Goal: Transaction & Acquisition: Purchase product/service

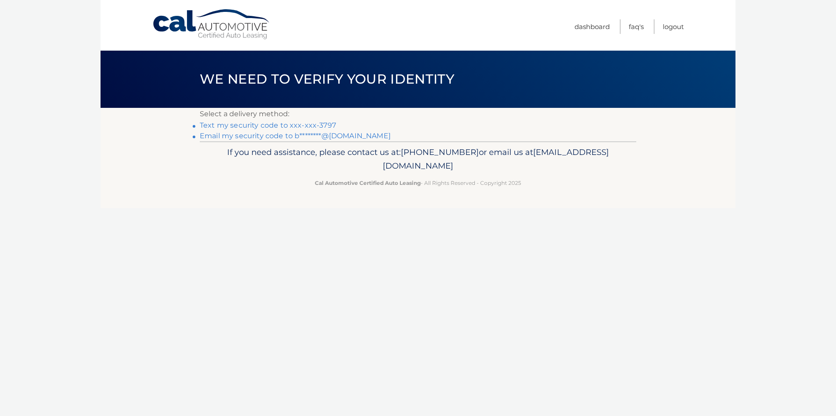
click at [326, 130] on link "Text my security code to xxx-xxx-3797" at bounding box center [268, 125] width 136 height 8
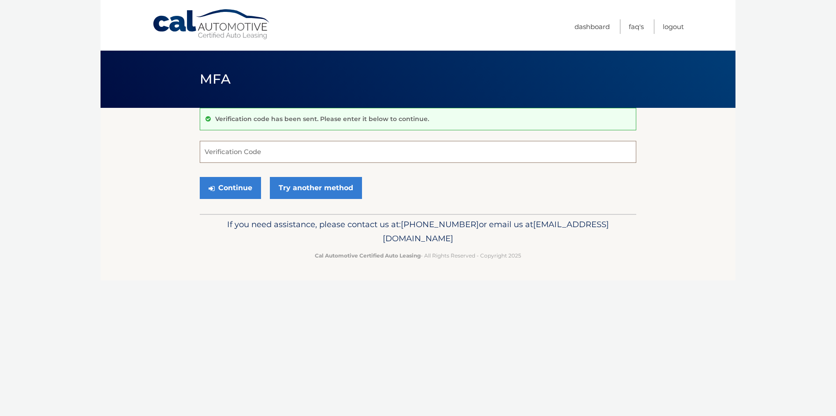
click at [302, 152] on input "Verification Code" at bounding box center [418, 152] width 436 height 22
type input "871807"
click at [222, 193] on button "Continue" at bounding box center [230, 188] width 61 height 22
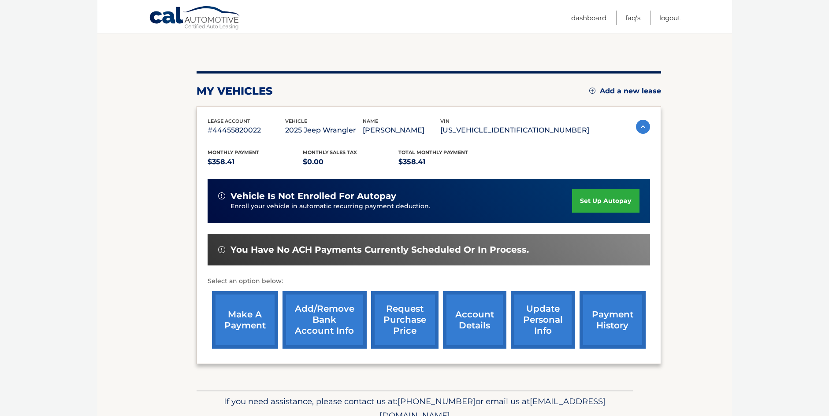
scroll to position [88, 0]
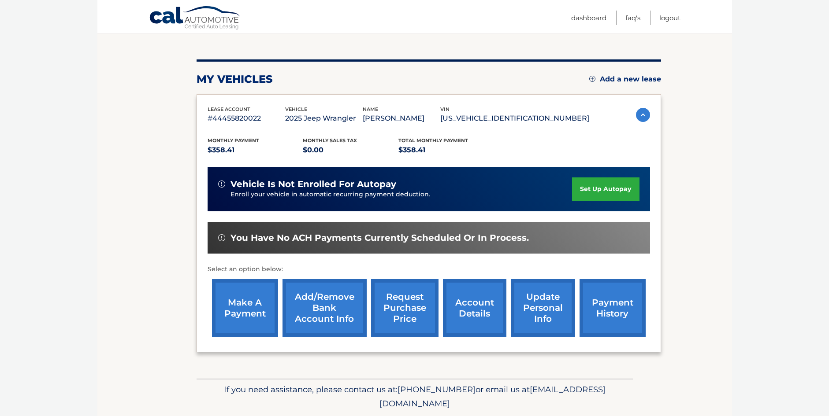
click at [602, 299] on link "payment history" at bounding box center [612, 308] width 66 height 58
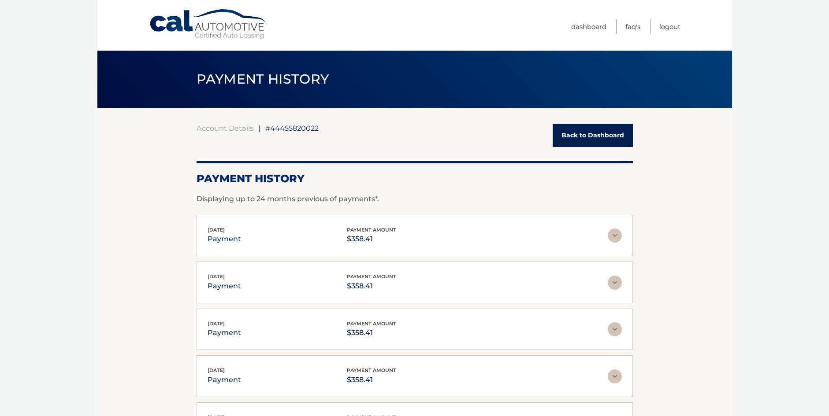
click at [584, 130] on link "Back to Dashboard" at bounding box center [593, 135] width 80 height 23
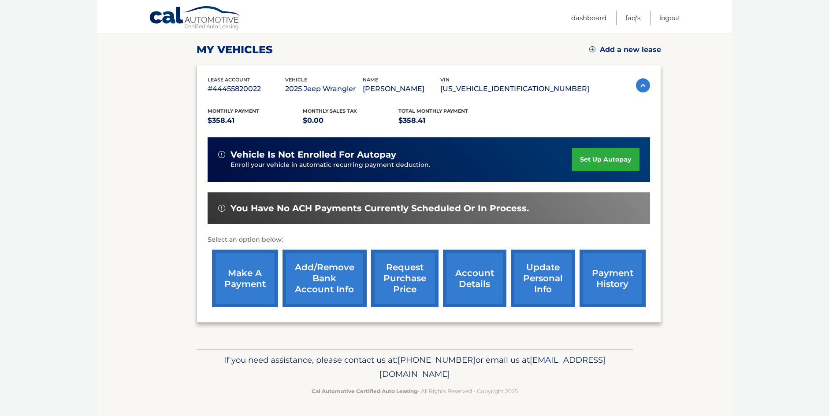
scroll to position [120, 0]
click at [246, 276] on link "make a payment" at bounding box center [245, 279] width 66 height 58
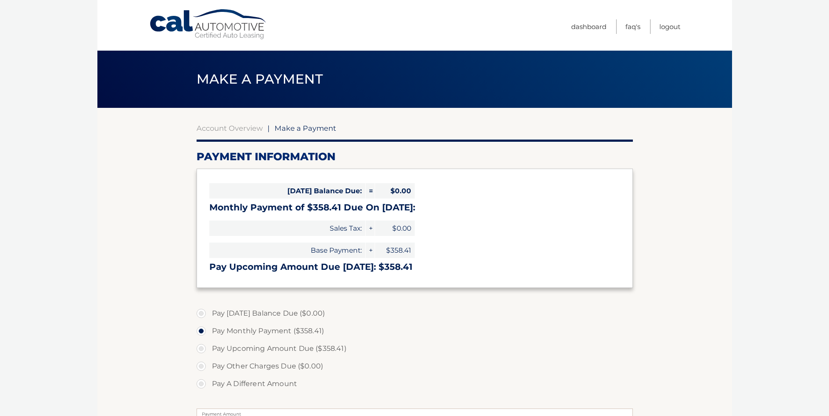
select select "NDVjMGNmMTEtMjM4Zi00NDczLWE3YzktNTdlN2QyYzQxNGQy"
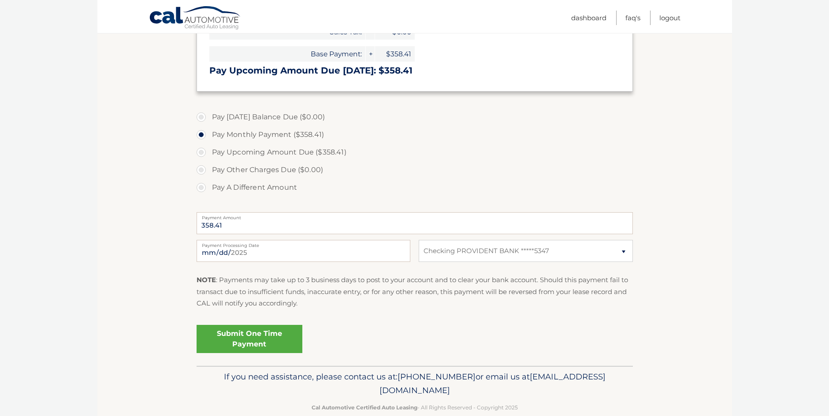
scroll to position [220, 0]
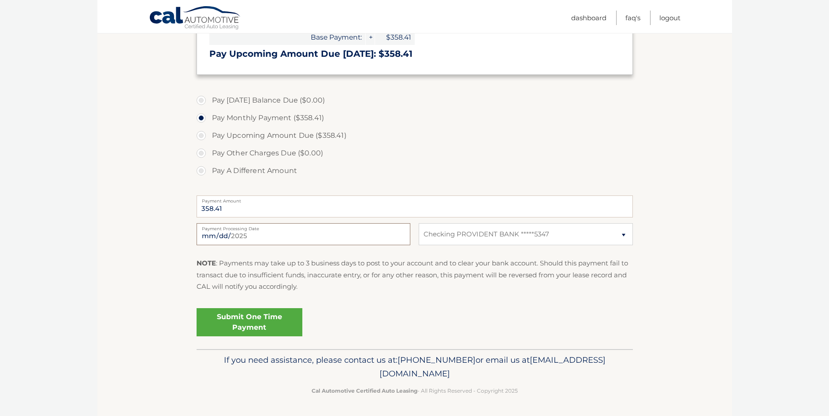
click at [275, 245] on input "[DATE]" at bounding box center [304, 234] width 214 height 22
type input "[DATE]"
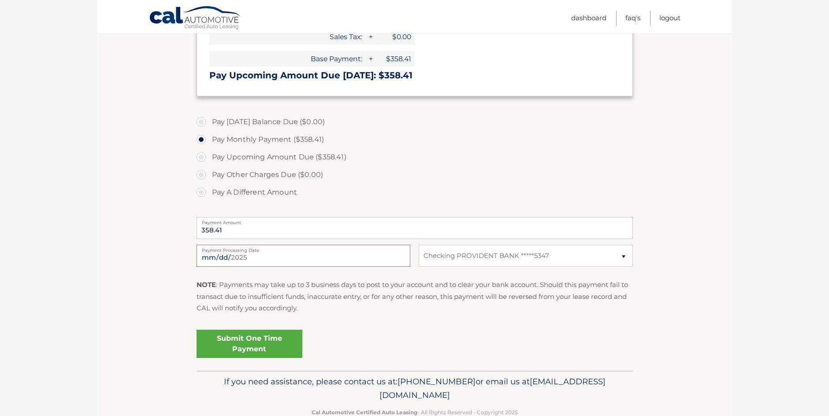
scroll to position [176, 0]
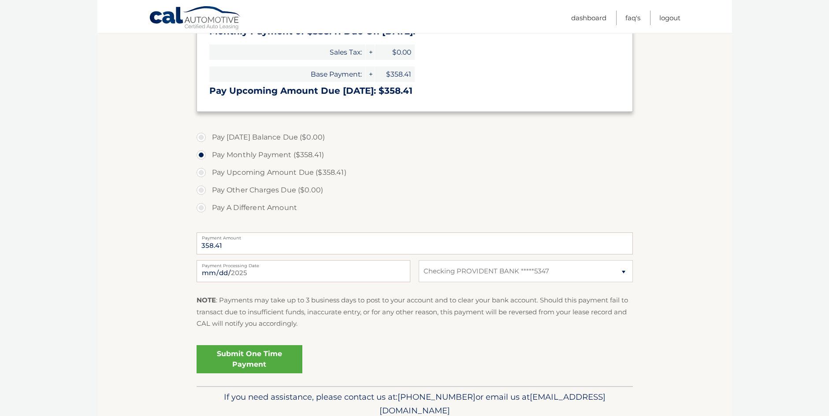
click at [201, 182] on label "Pay Upcoming Amount Due ($358.41)" at bounding box center [415, 173] width 436 height 18
click at [201, 178] on input "Pay Upcoming Amount Due ($358.41)" at bounding box center [204, 171] width 9 height 14
radio input "true"
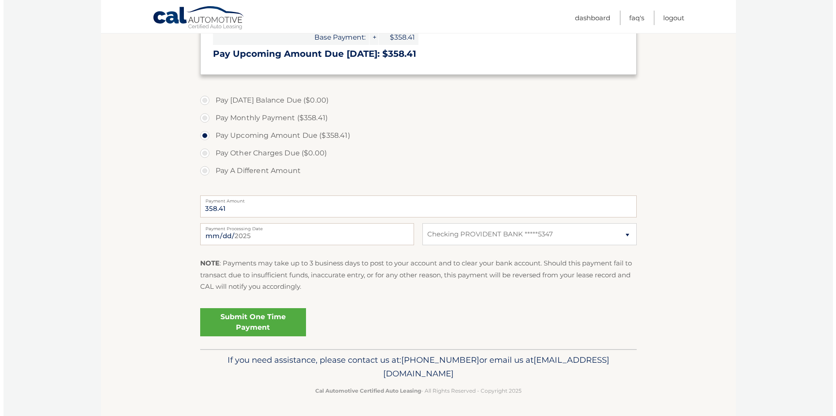
scroll to position [264, 0]
click at [257, 316] on link "Submit One Time Payment" at bounding box center [250, 322] width 106 height 28
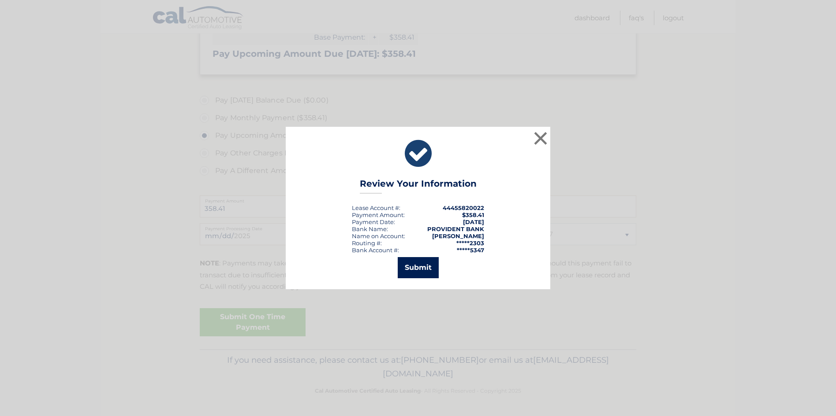
click at [424, 267] on button "Submit" at bounding box center [417, 267] width 41 height 21
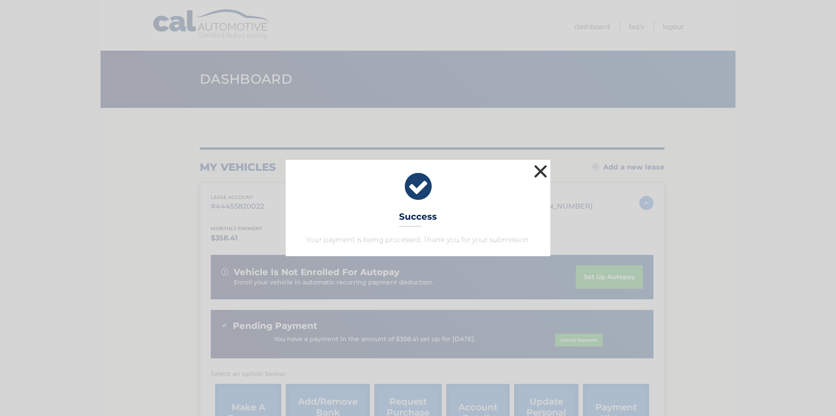
click at [542, 163] on button "×" at bounding box center [540, 172] width 18 height 18
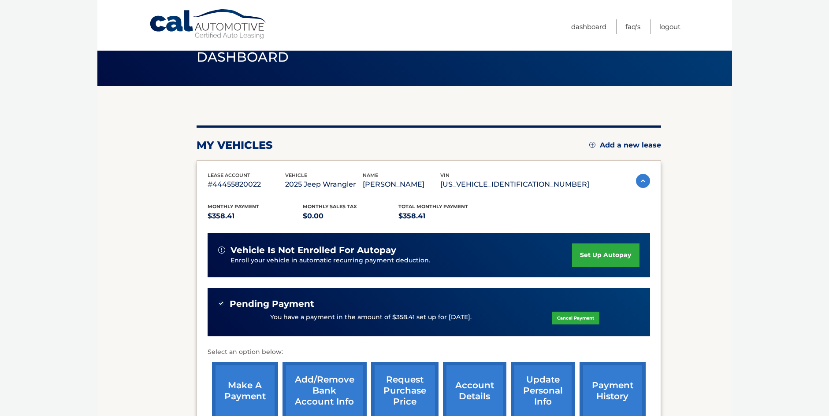
scroll to position [6, 0]
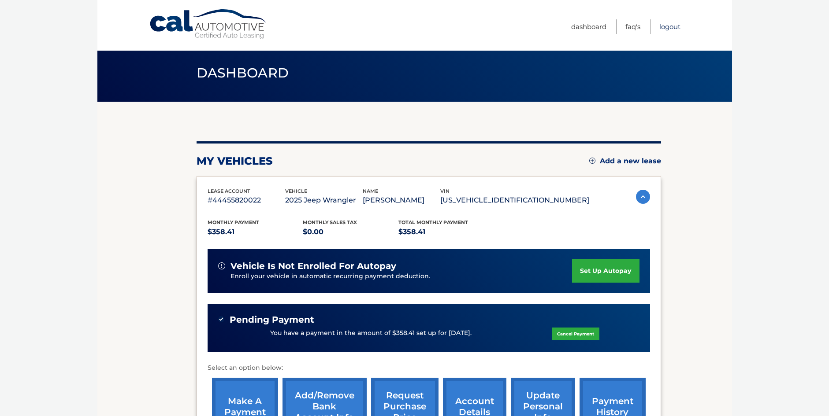
click at [664, 28] on link "Logout" at bounding box center [669, 26] width 21 height 15
